Goal: Information Seeking & Learning: Learn about a topic

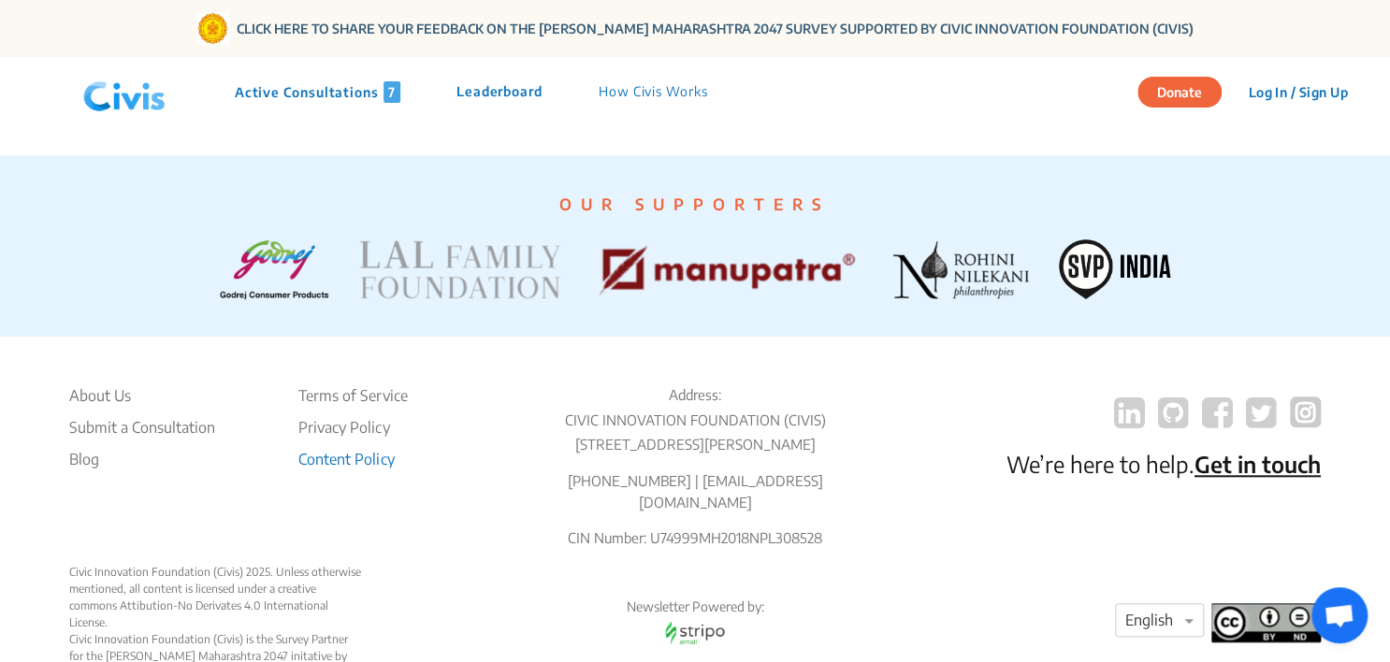
scroll to position [4145, 0]
click at [108, 407] on li "About Us" at bounding box center [142, 395] width 146 height 22
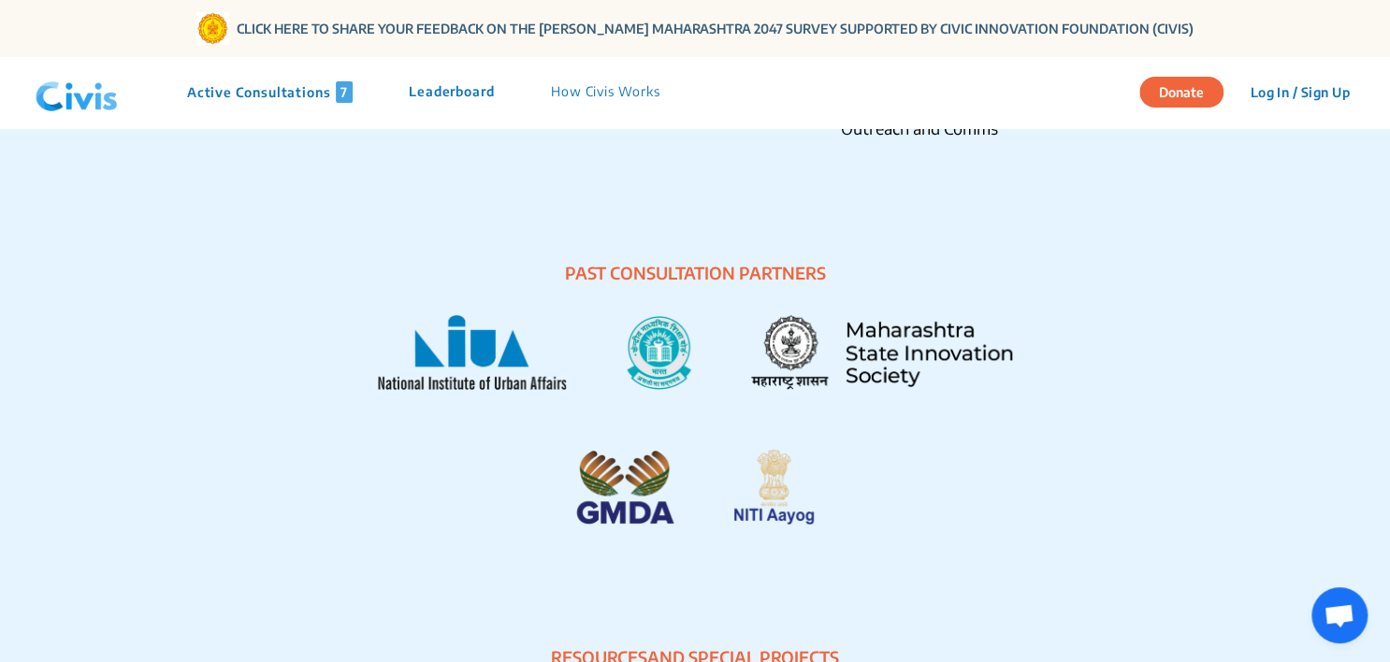
scroll to position [2940, 0]
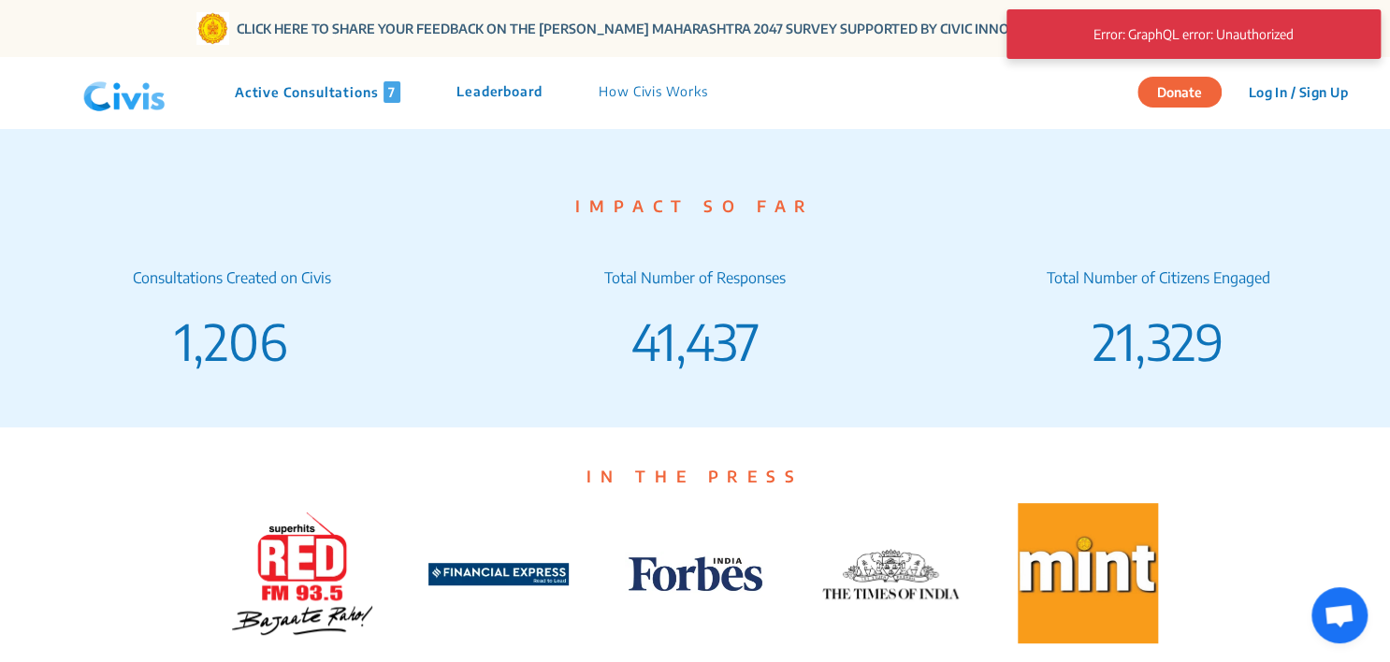
scroll to position [4238, 0]
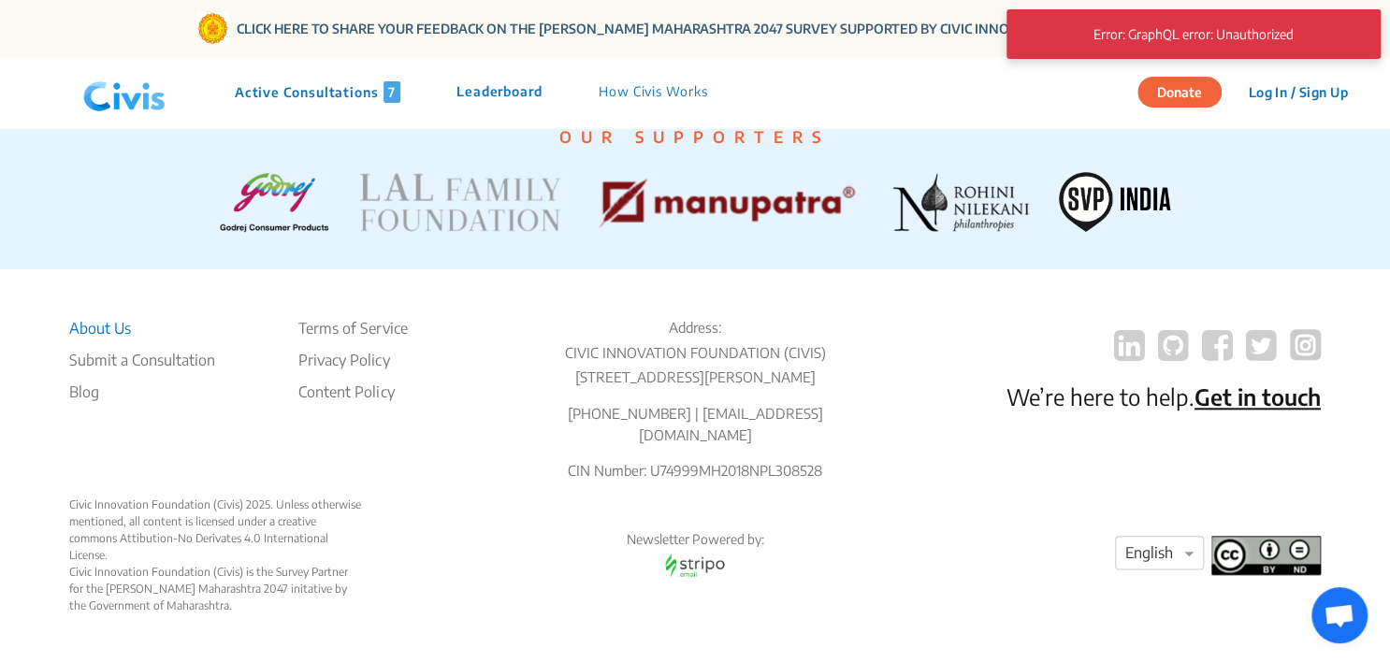
click at [89, 322] on li "About Us" at bounding box center [142, 328] width 146 height 22
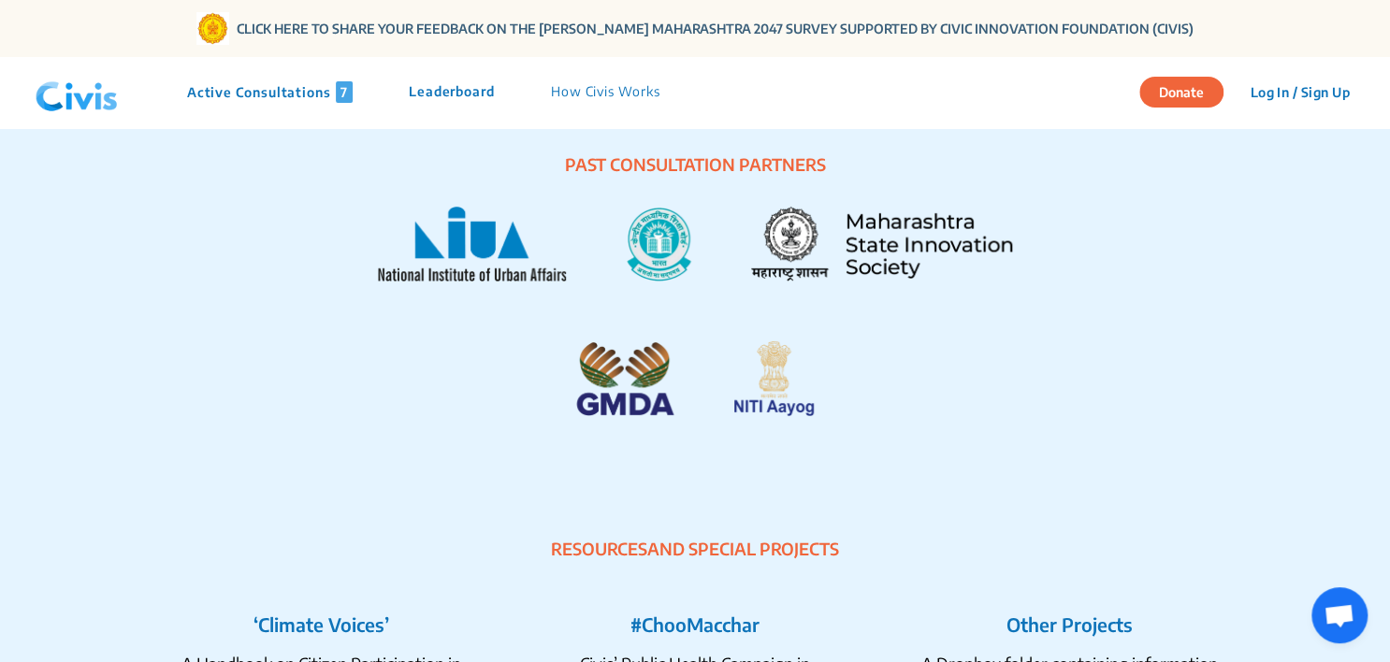
scroll to position [3033, 0]
